Goal: Find specific page/section: Find specific page/section

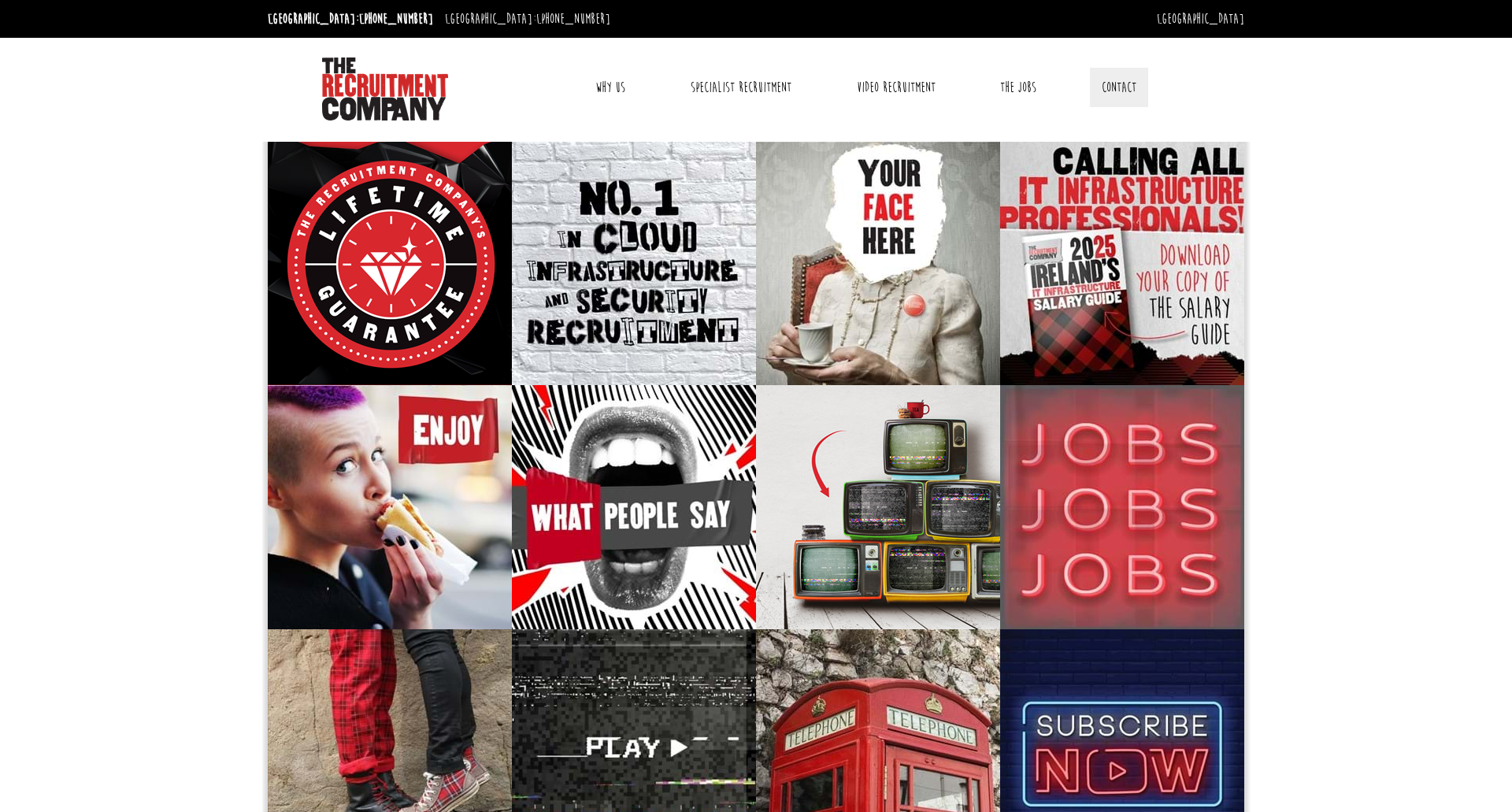
click at [1122, 84] on link "Contact" at bounding box center [1119, 87] width 59 height 39
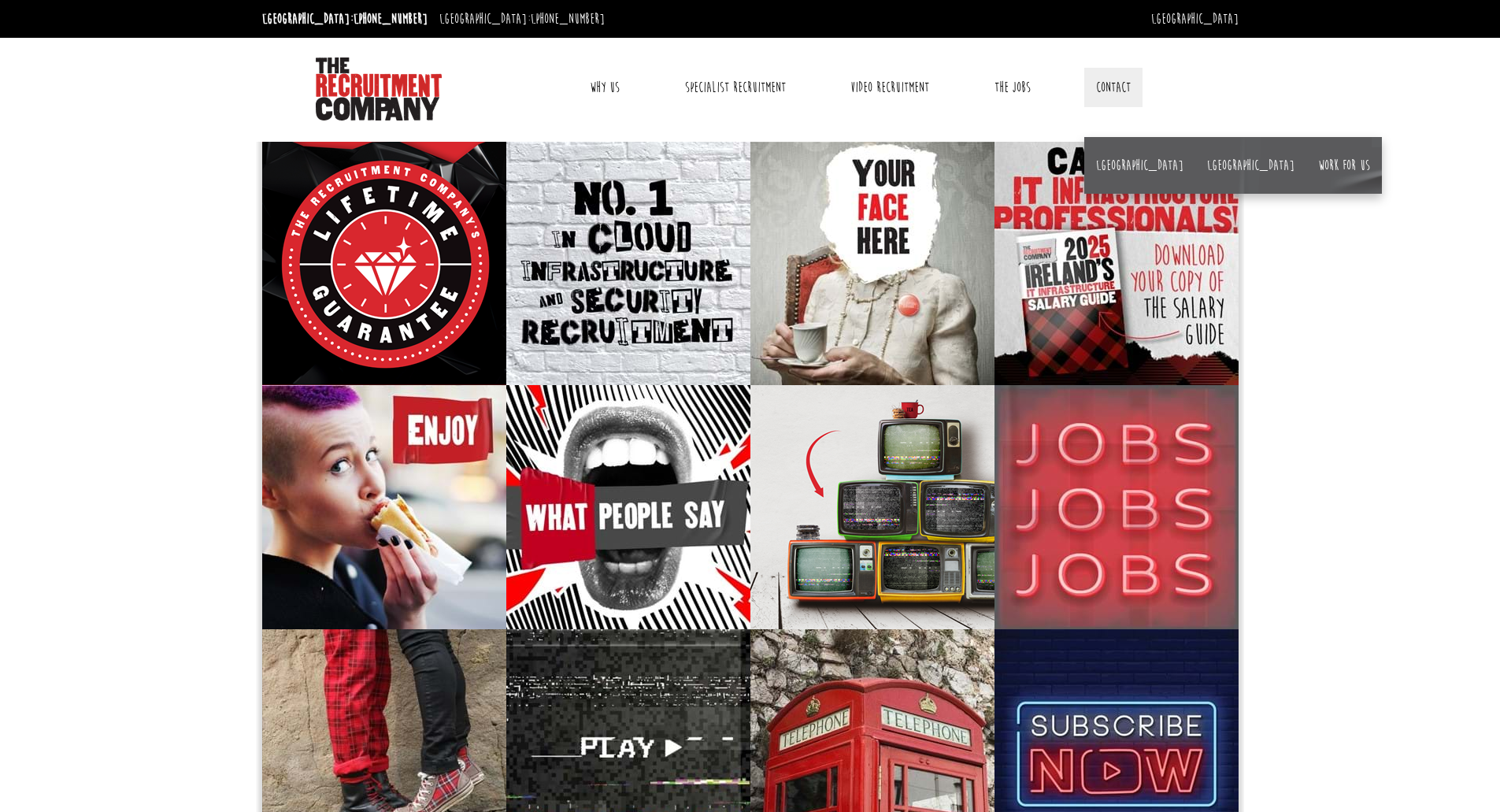
click at [1084, 82] on link "Contact" at bounding box center [1113, 87] width 59 height 39
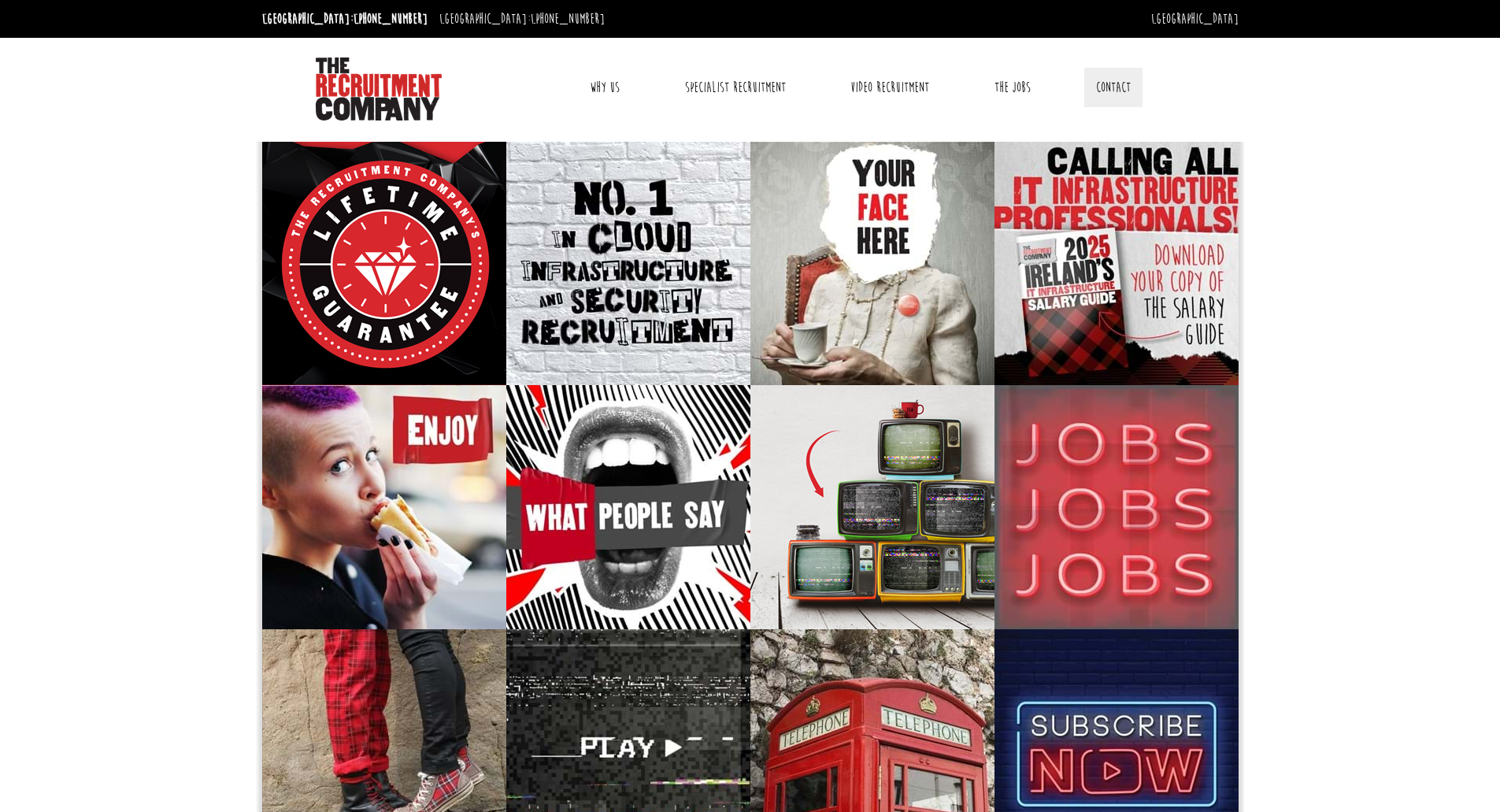
click at [1116, 75] on link "Contact" at bounding box center [1113, 87] width 59 height 39
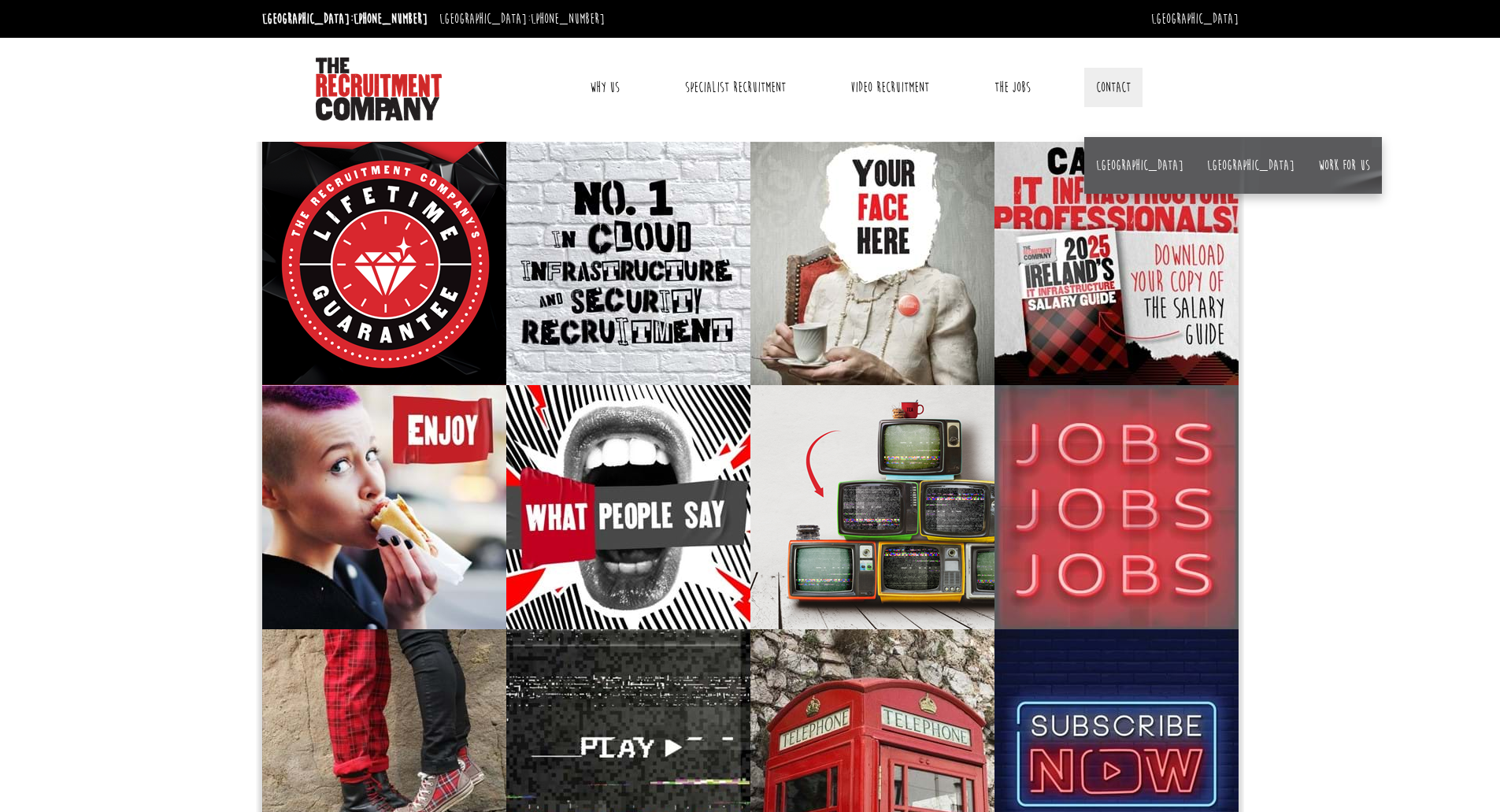
click at [1307, 150] on li "Work for us" at bounding box center [1344, 165] width 75 height 57
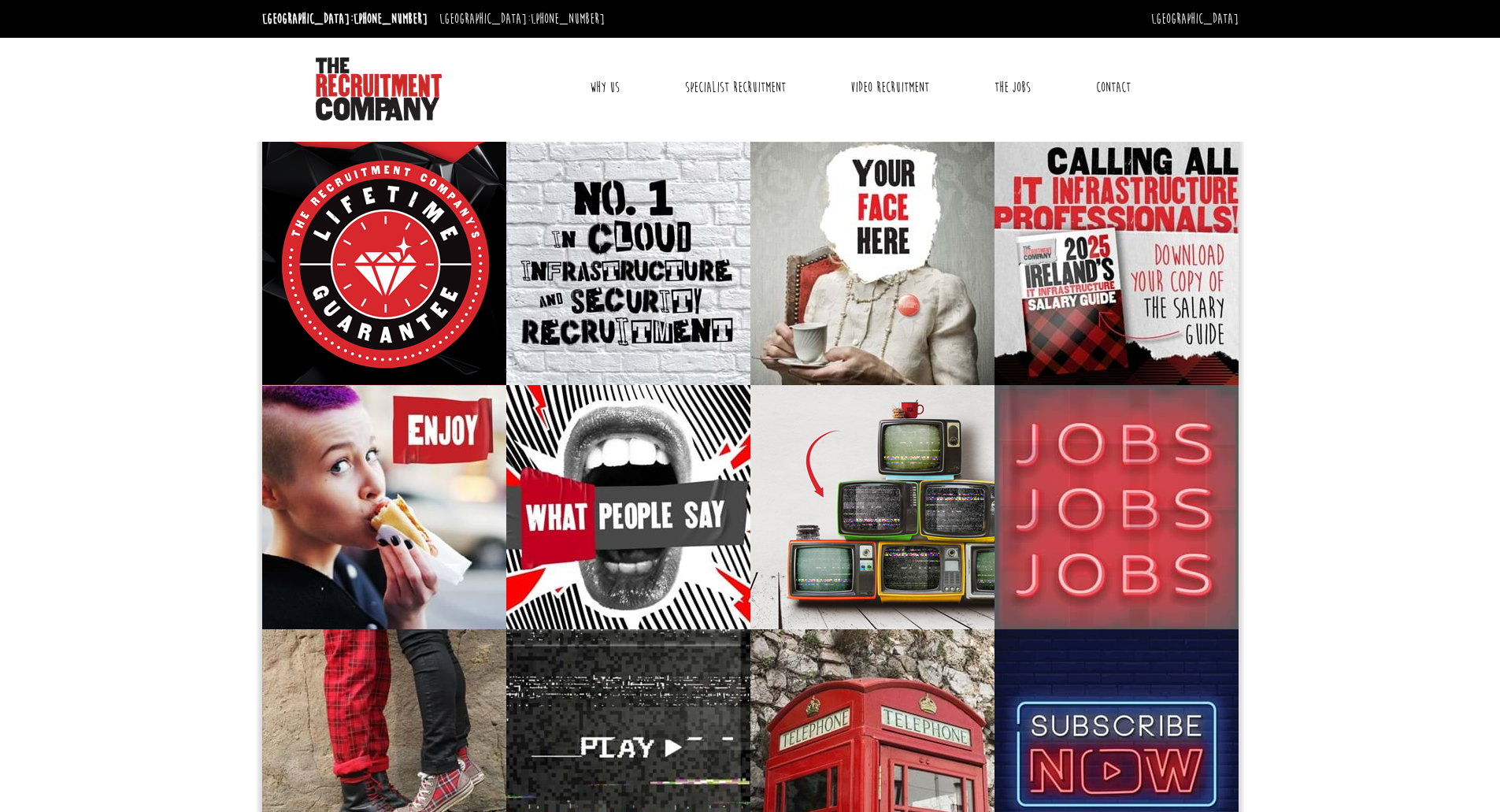
click at [1123, 88] on link "Contact" at bounding box center [1113, 87] width 59 height 39
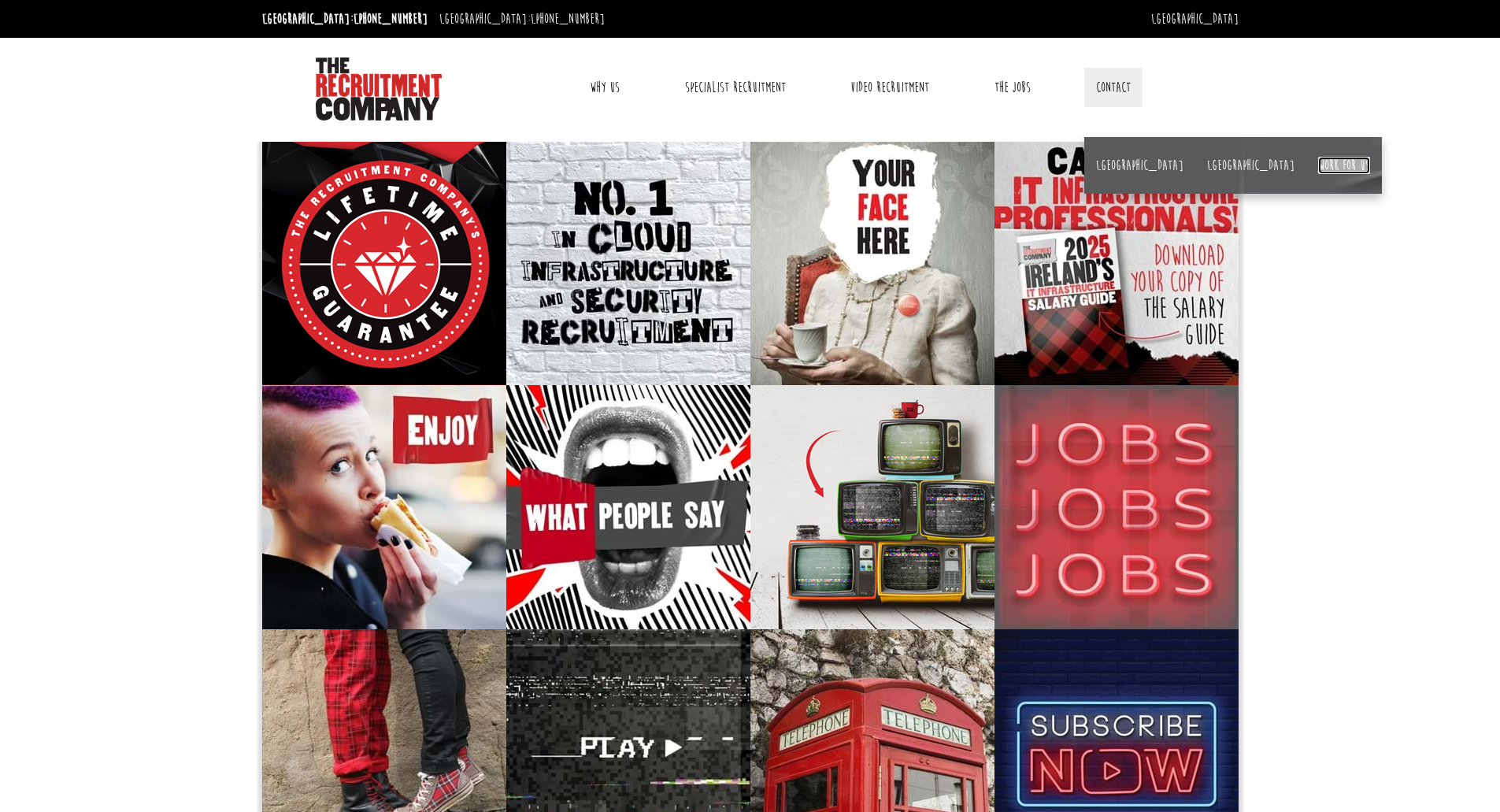
click at [1318, 162] on link "Work for us" at bounding box center [1343, 165] width 52 height 18
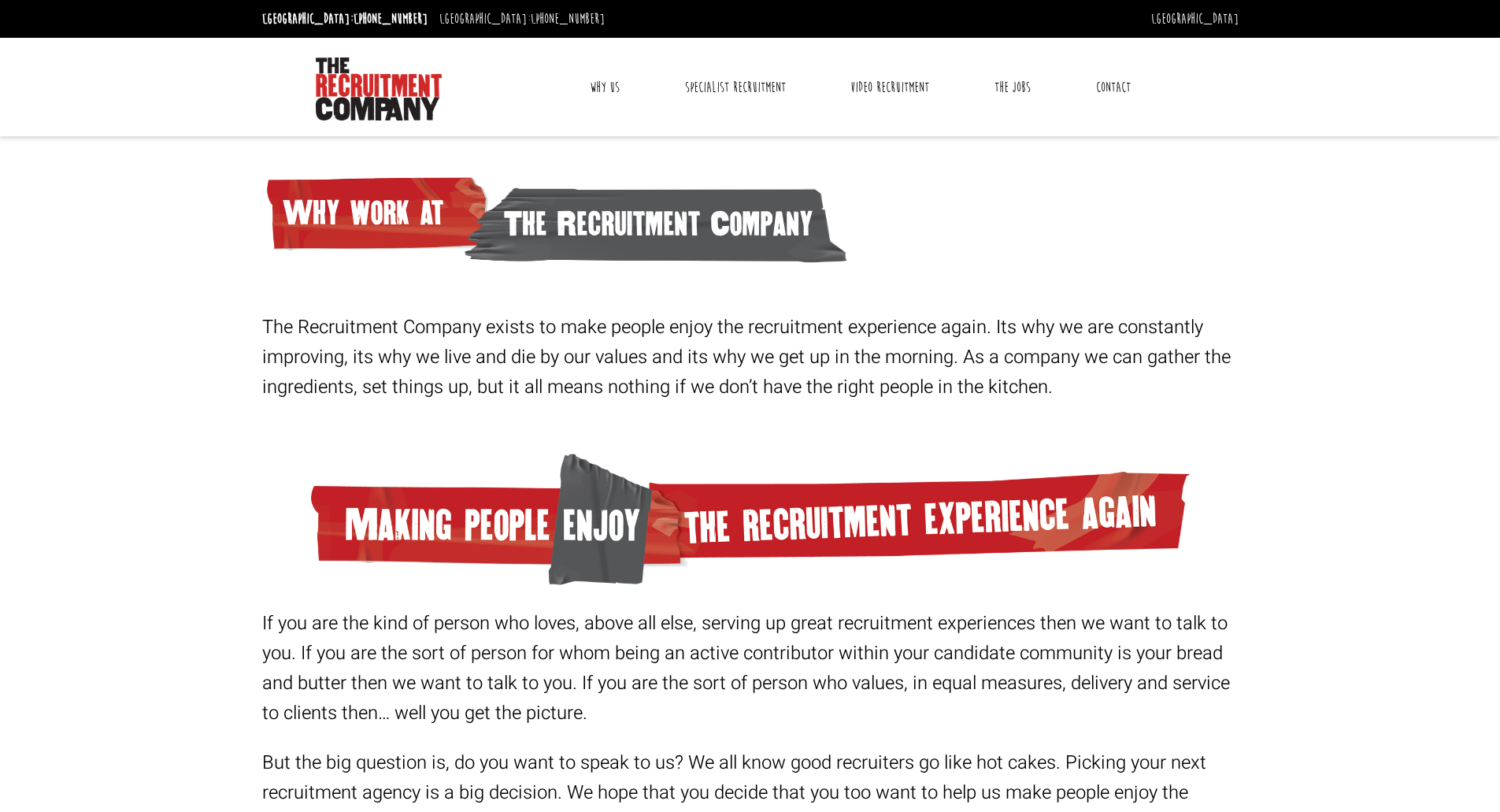
click at [1126, 83] on link "Contact" at bounding box center [1113, 87] width 59 height 39
